Goal: Task Accomplishment & Management: Manage account settings

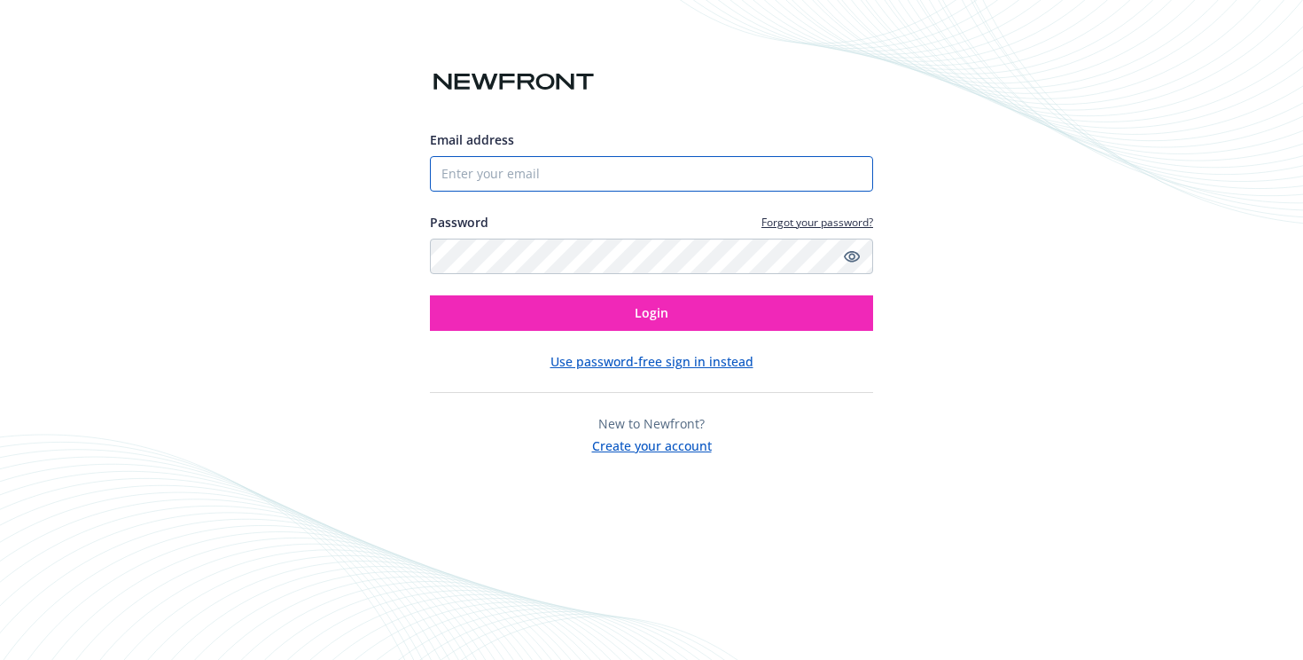
type input "[PERSON_NAME][EMAIL_ADDRESS][DOMAIN_NAME]"
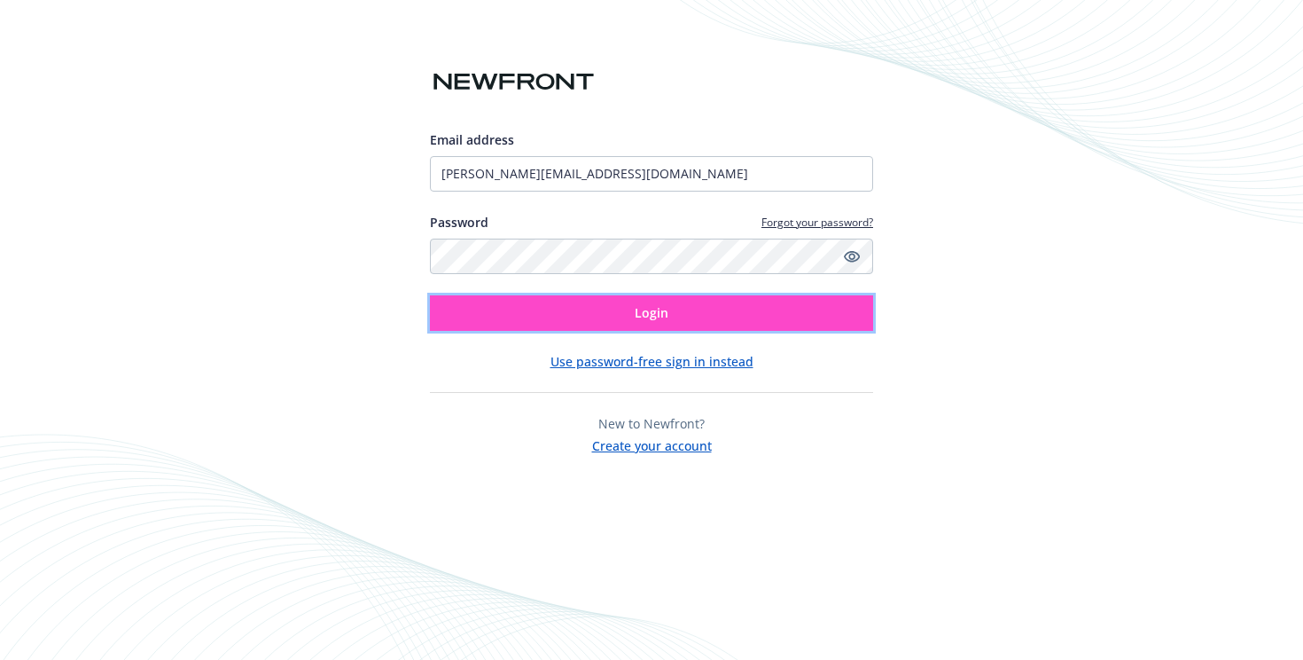
click at [592, 311] on button "Login" at bounding box center [651, 312] width 443 height 35
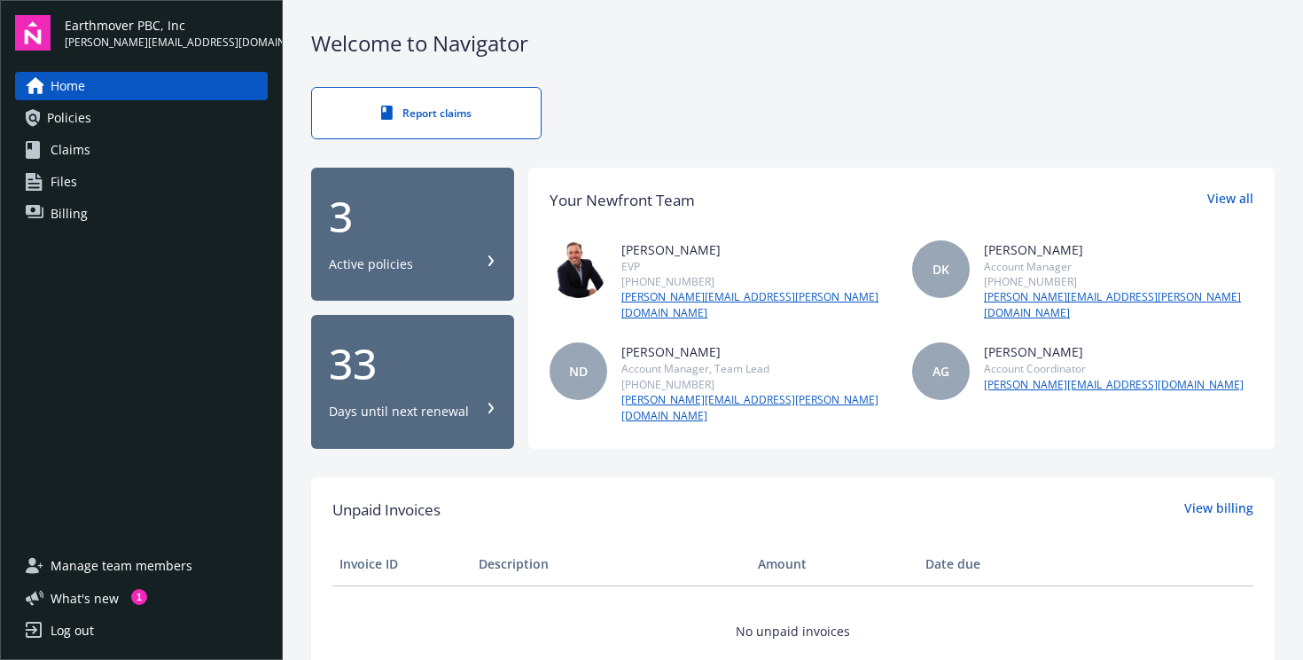
click at [103, 569] on span "Manage team members" at bounding box center [122, 565] width 142 height 28
